Goal: Task Accomplishment & Management: Manage account settings

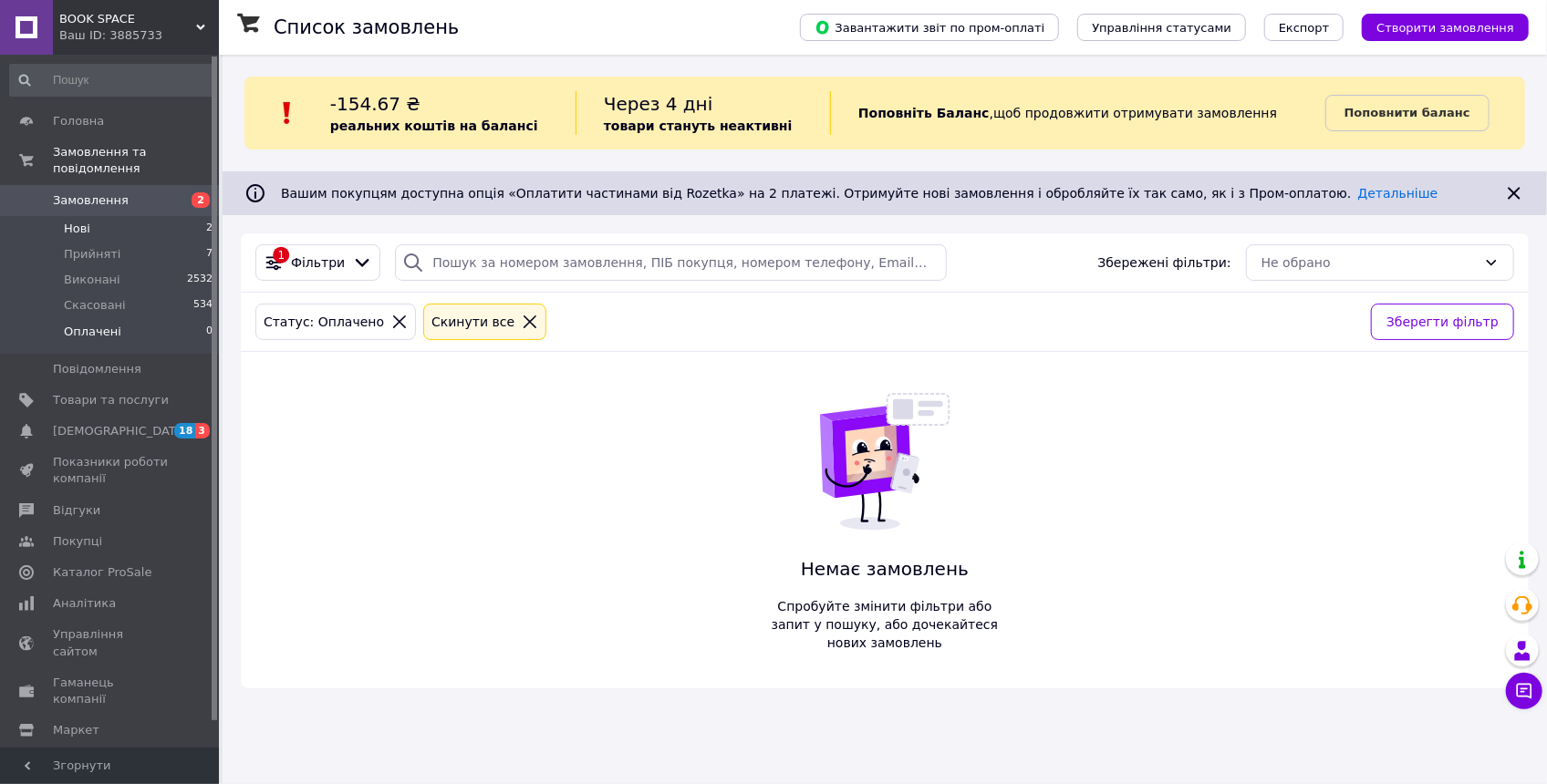
click at [114, 216] on li "Нові 2" at bounding box center [112, 228] width 224 height 26
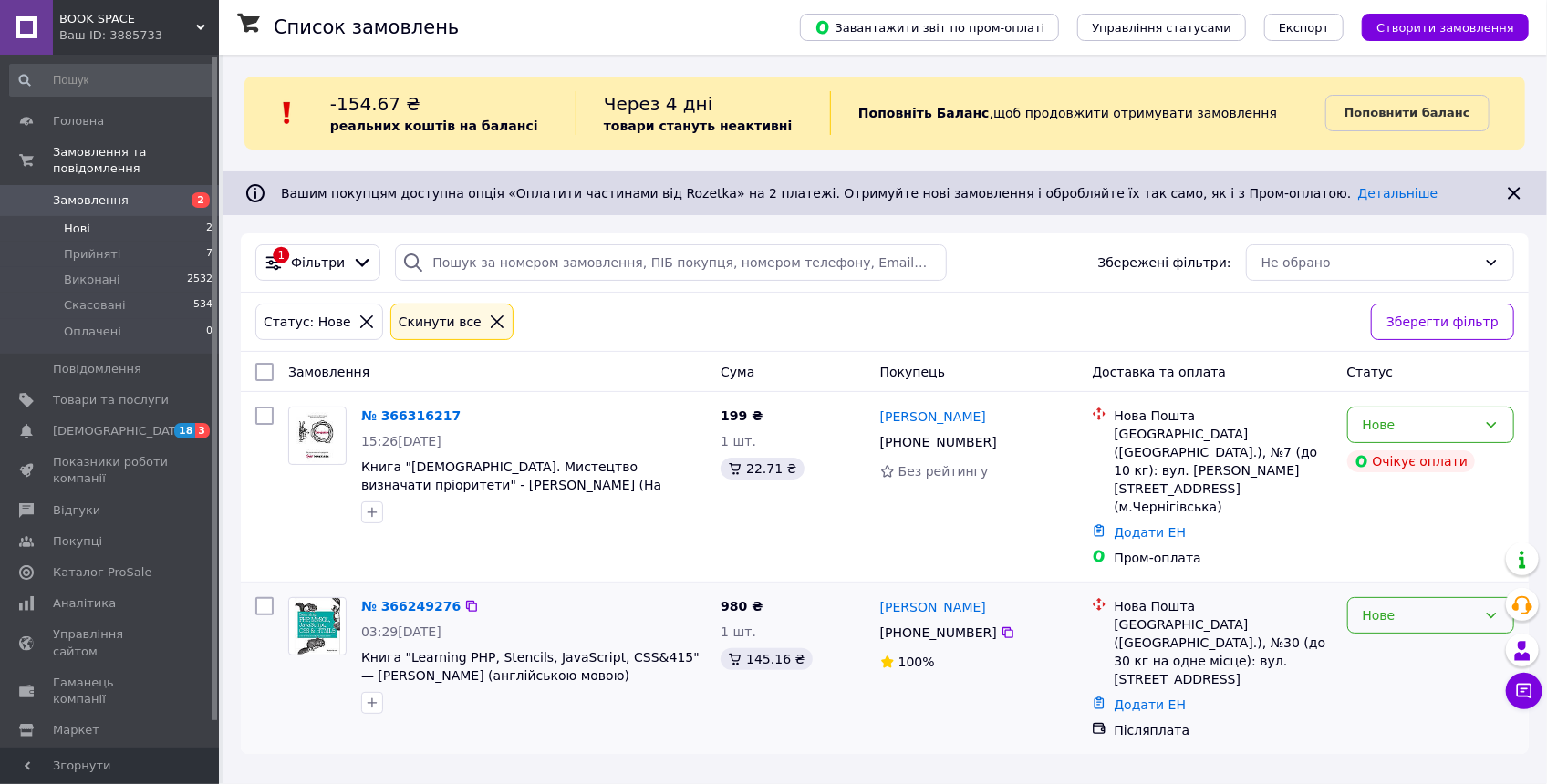
click at [1416, 606] on div "Нове" at bounding box center [1420, 615] width 114 height 20
click at [1406, 612] on li "Прийнято" at bounding box center [1431, 618] width 165 height 33
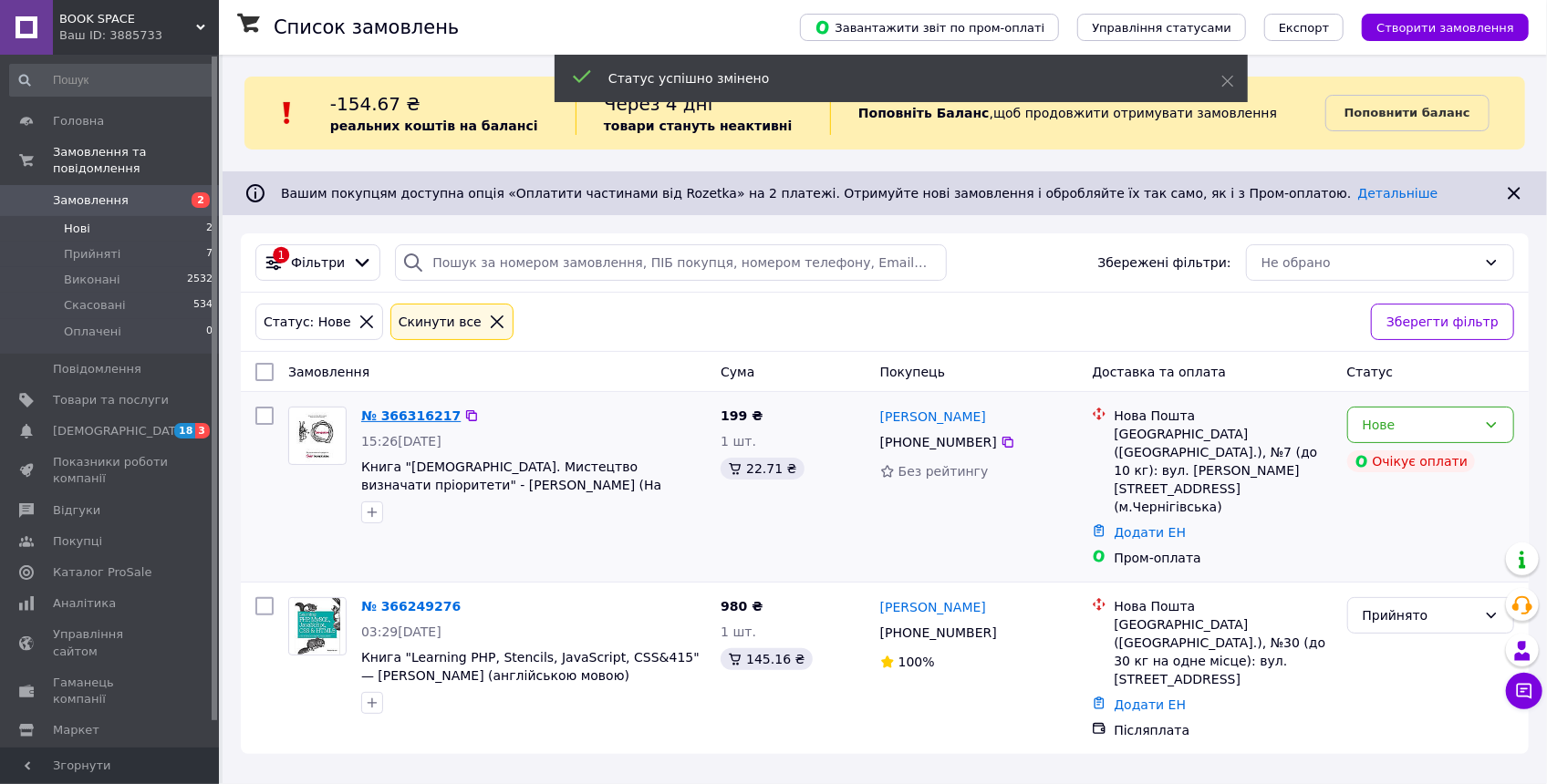
click at [398, 408] on link "№ 366316217" at bounding box center [410, 415] width 99 height 14
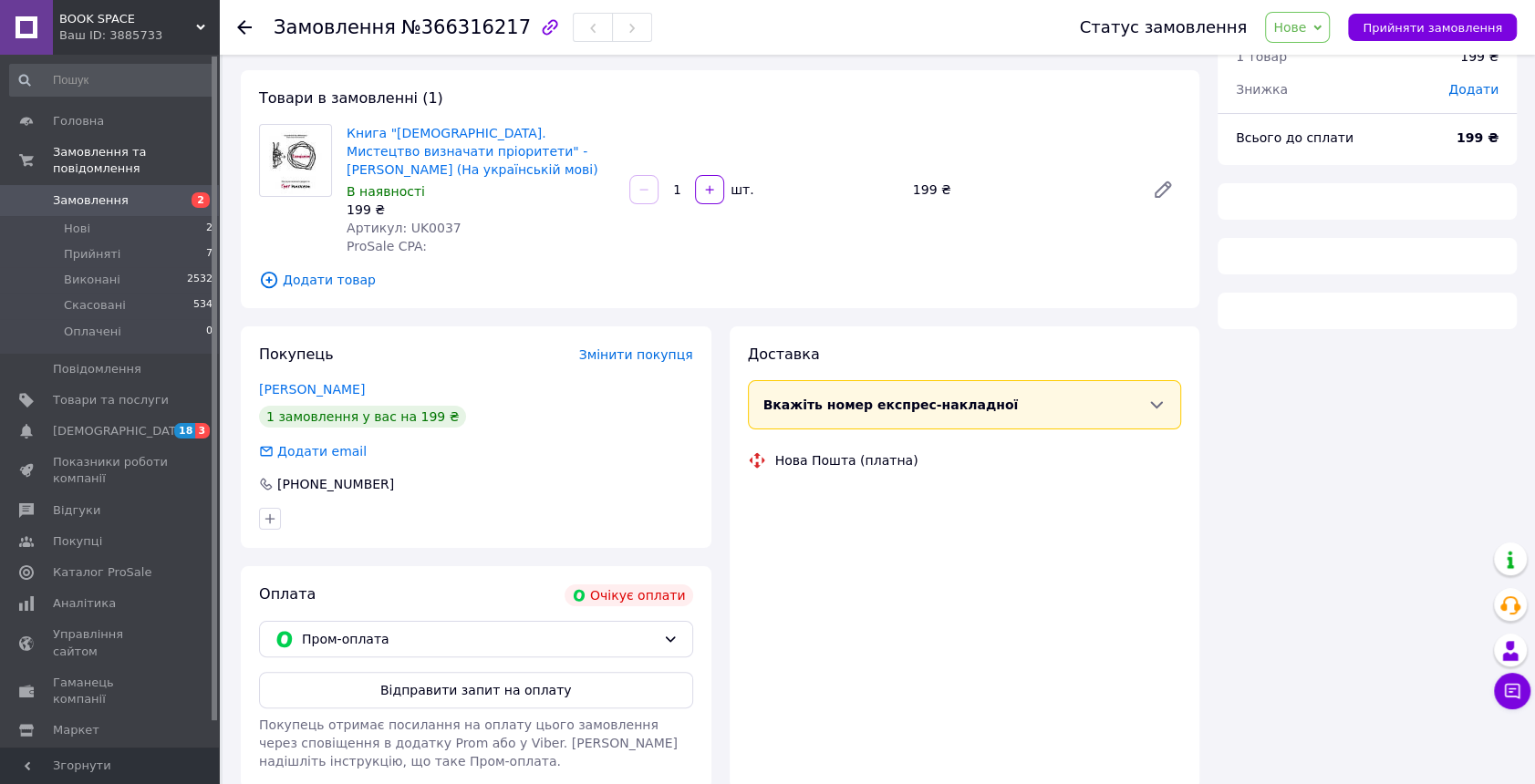
scroll to position [155, 0]
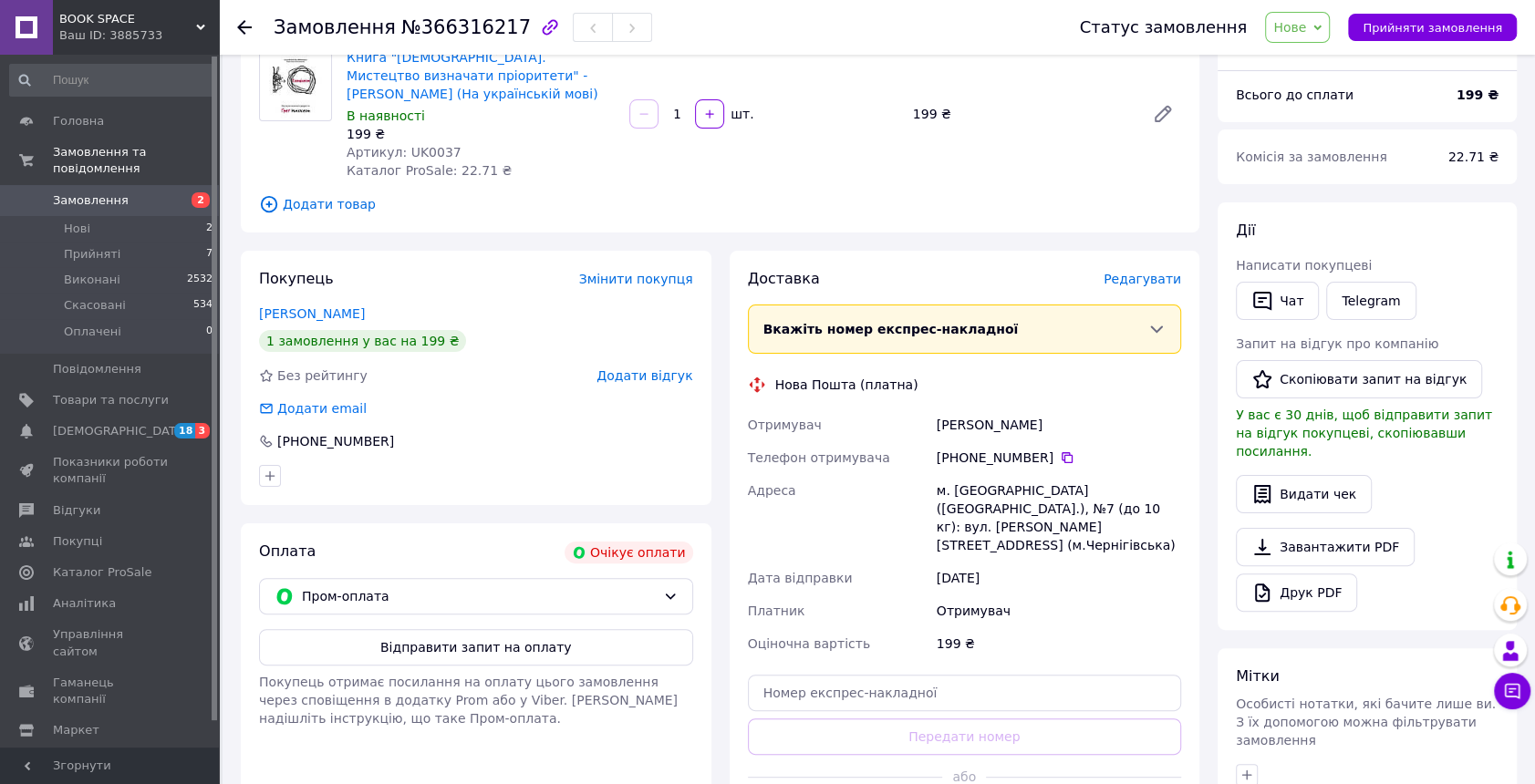
click at [491, 614] on div "Оплата Очікує оплати Пром-оплата Відправити запит на оплату Покупець отримає по…" at bounding box center [475, 689] width 471 height 331
click at [483, 653] on button "Відправити запит на оплату" at bounding box center [476, 648] width 434 height 37
